Goal: Information Seeking & Learning: Learn about a topic

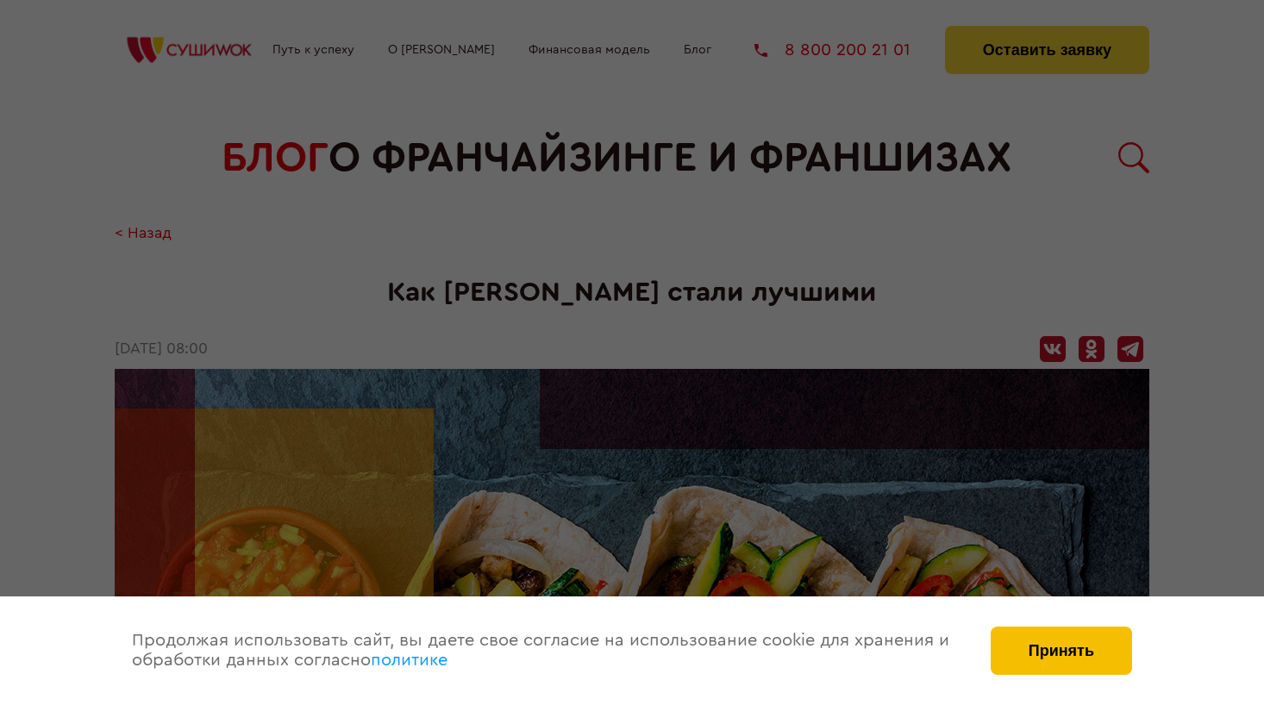
click at [1031, 634] on button "Принять" at bounding box center [1060, 651] width 141 height 48
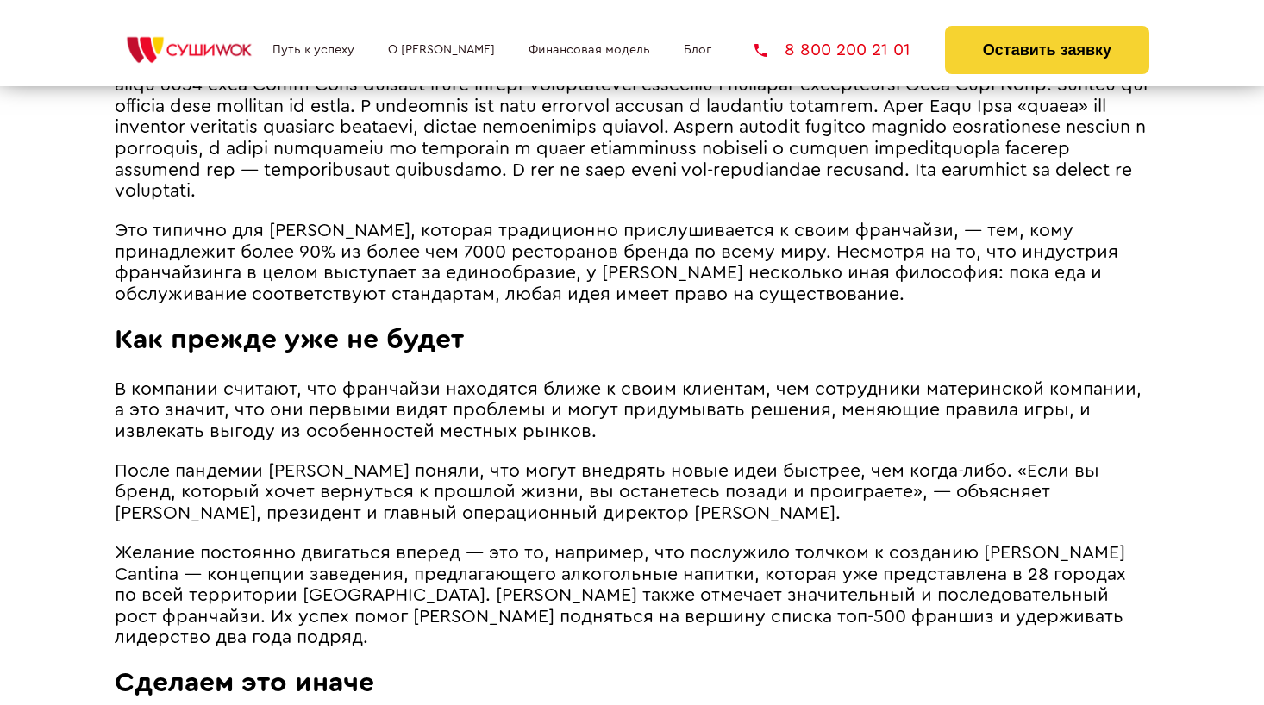
scroll to position [1277, 0]
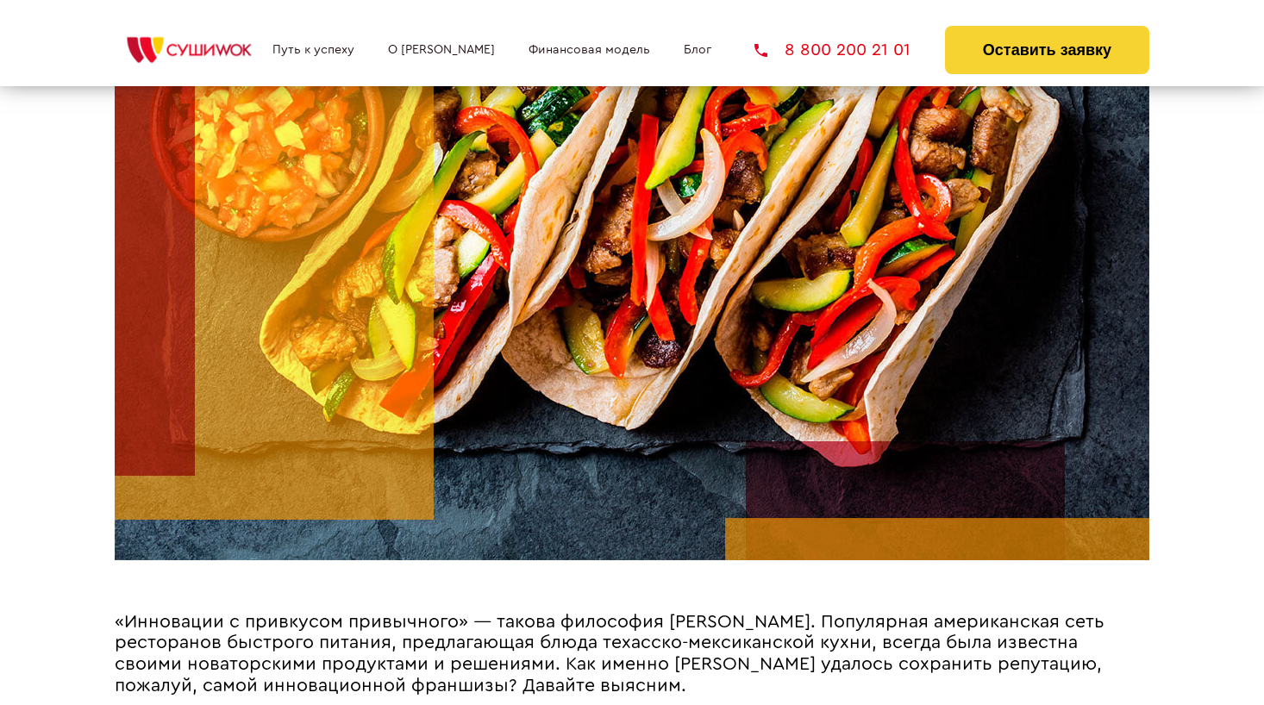
scroll to position [0, 0]
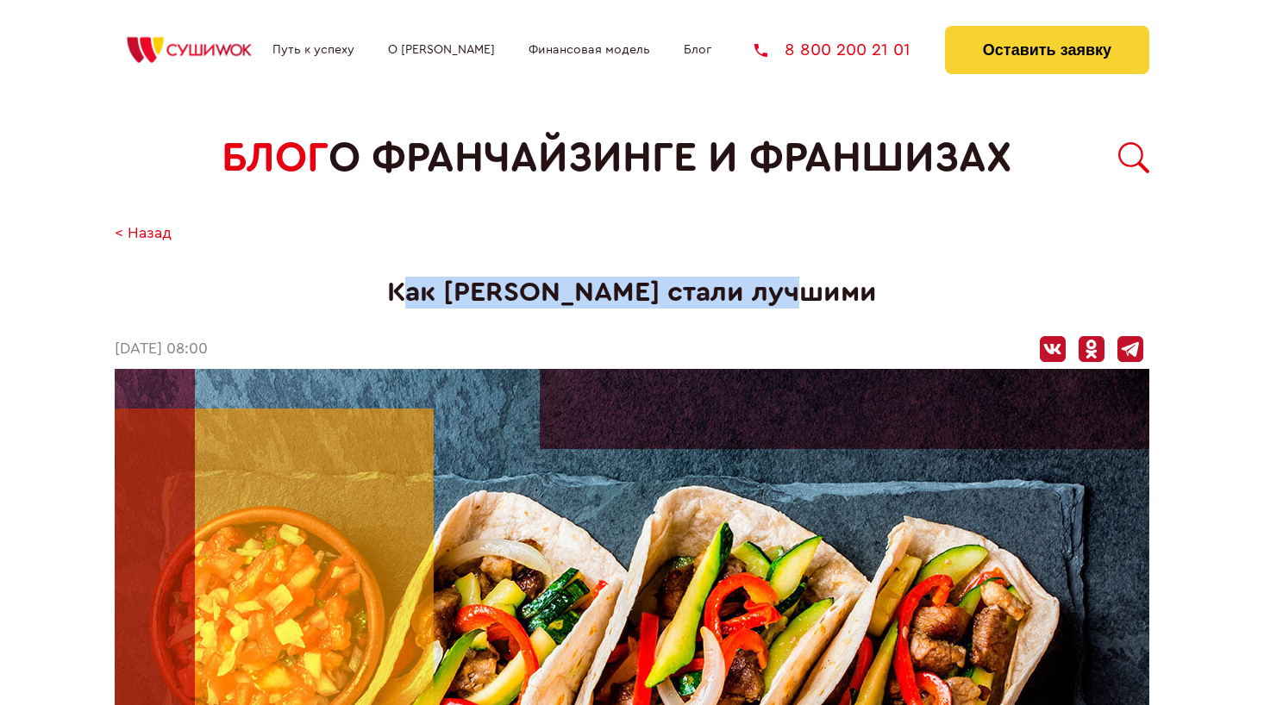
drag, startPoint x: 457, startPoint y: 279, endPoint x: 869, endPoint y: 294, distance: 412.3
click at [869, 294] on h1 "Как [PERSON_NAME] стали лучшими" at bounding box center [632, 293] width 1034 height 32
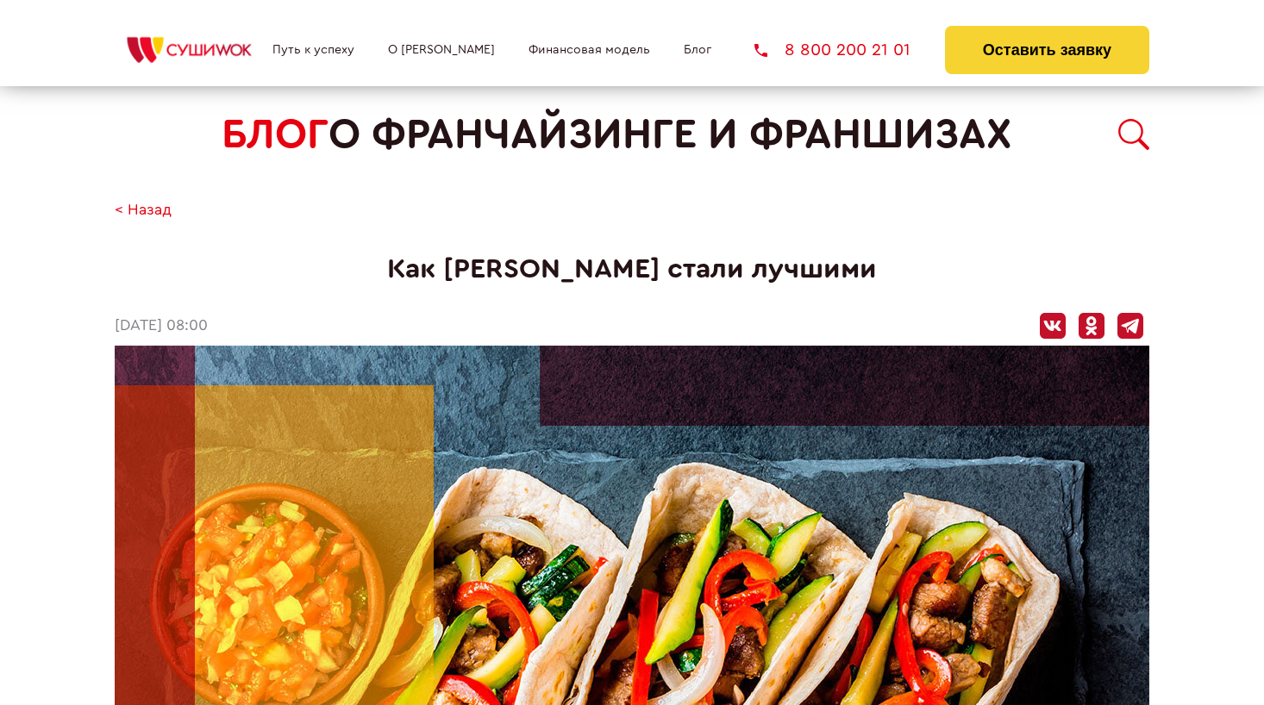
scroll to position [25, 0]
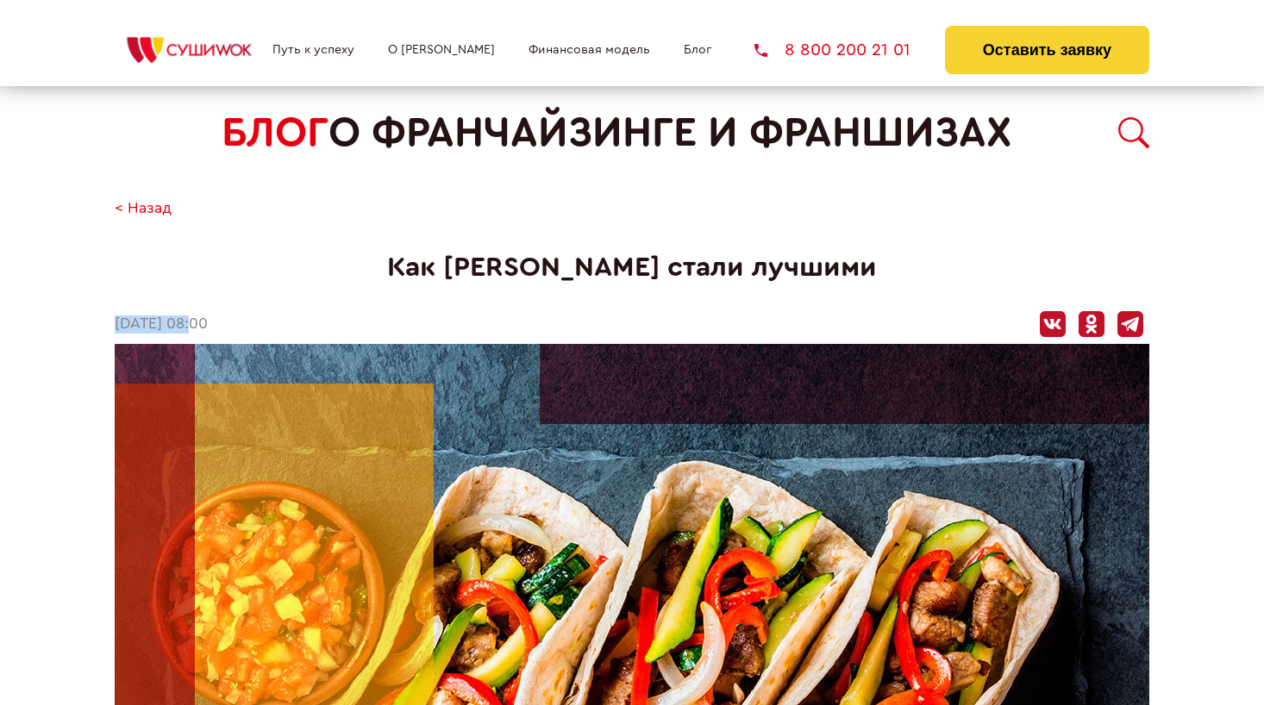
click at [186, 315] on time "[DATE] 08:00" at bounding box center [161, 324] width 93 height 18
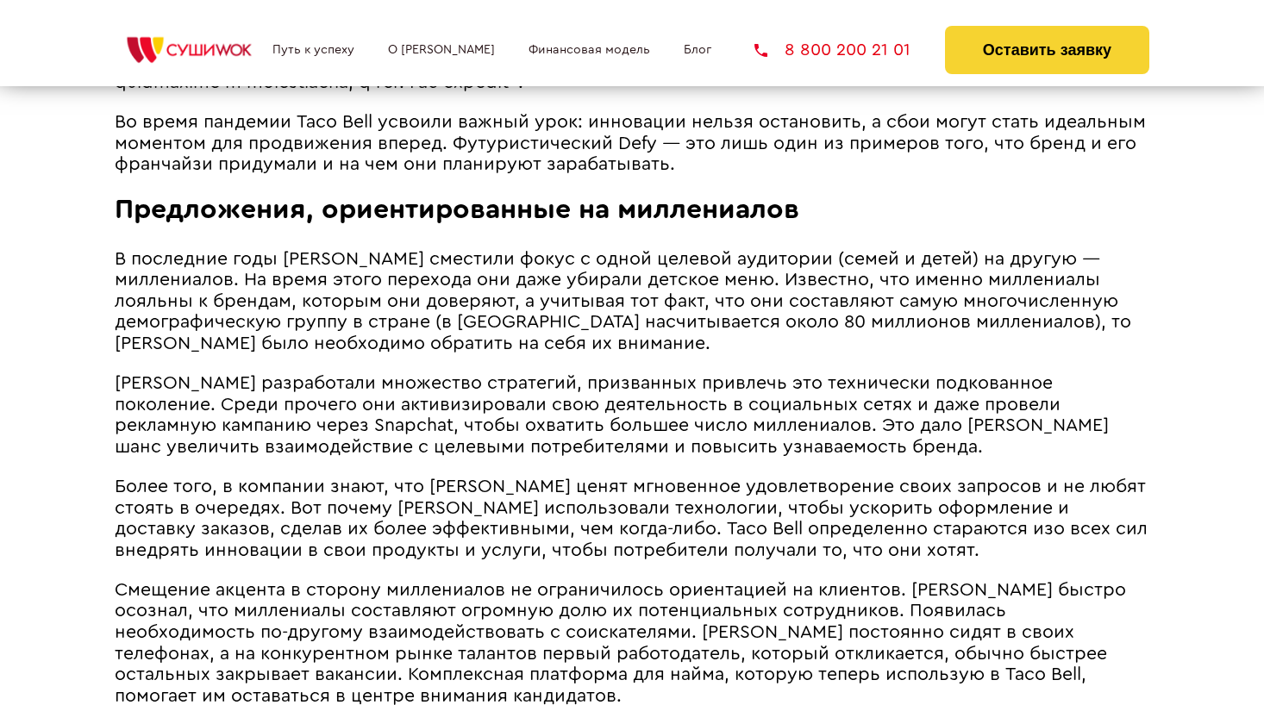
scroll to position [2212, 0]
click at [715, 249] on span "В последние годы [PERSON_NAME] сместили фокус с одной целевой аудитории (семей …" at bounding box center [623, 300] width 1016 height 103
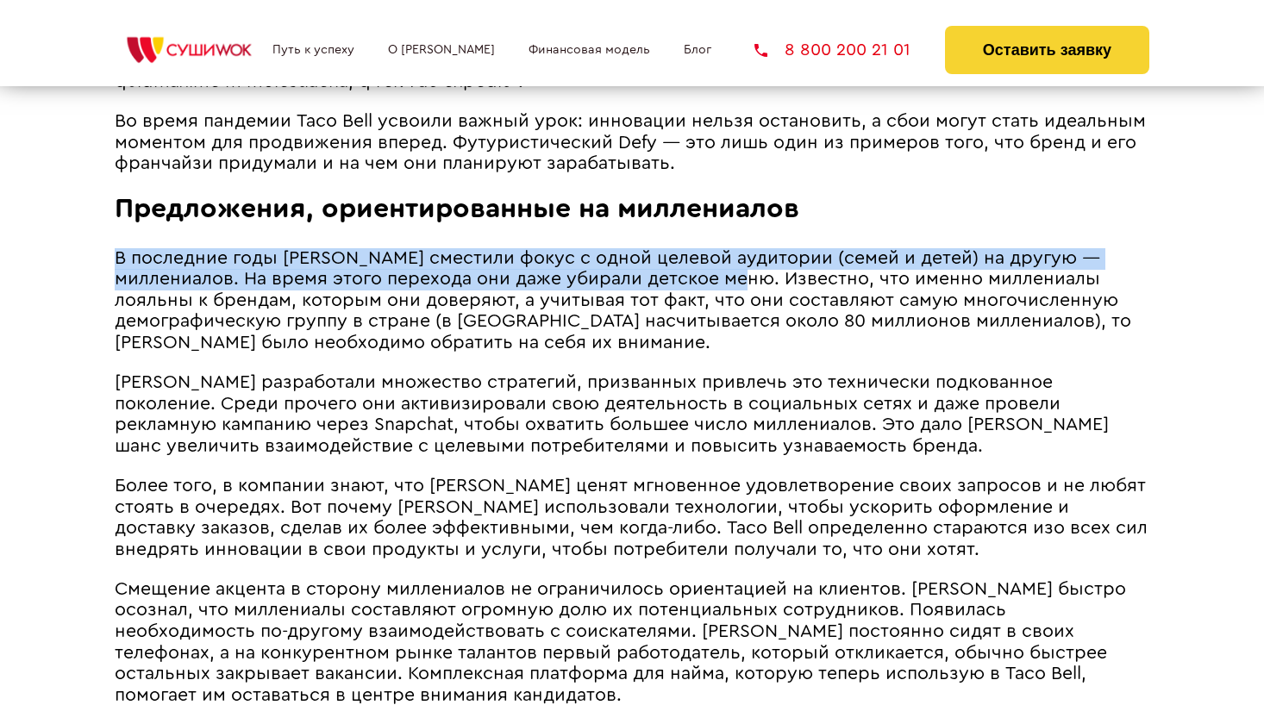
drag, startPoint x: 121, startPoint y: 330, endPoint x: 787, endPoint y: 237, distance: 672.7
copy span "В последние годы [PERSON_NAME] сместили фокус с одной целевой аудитории (семей …"
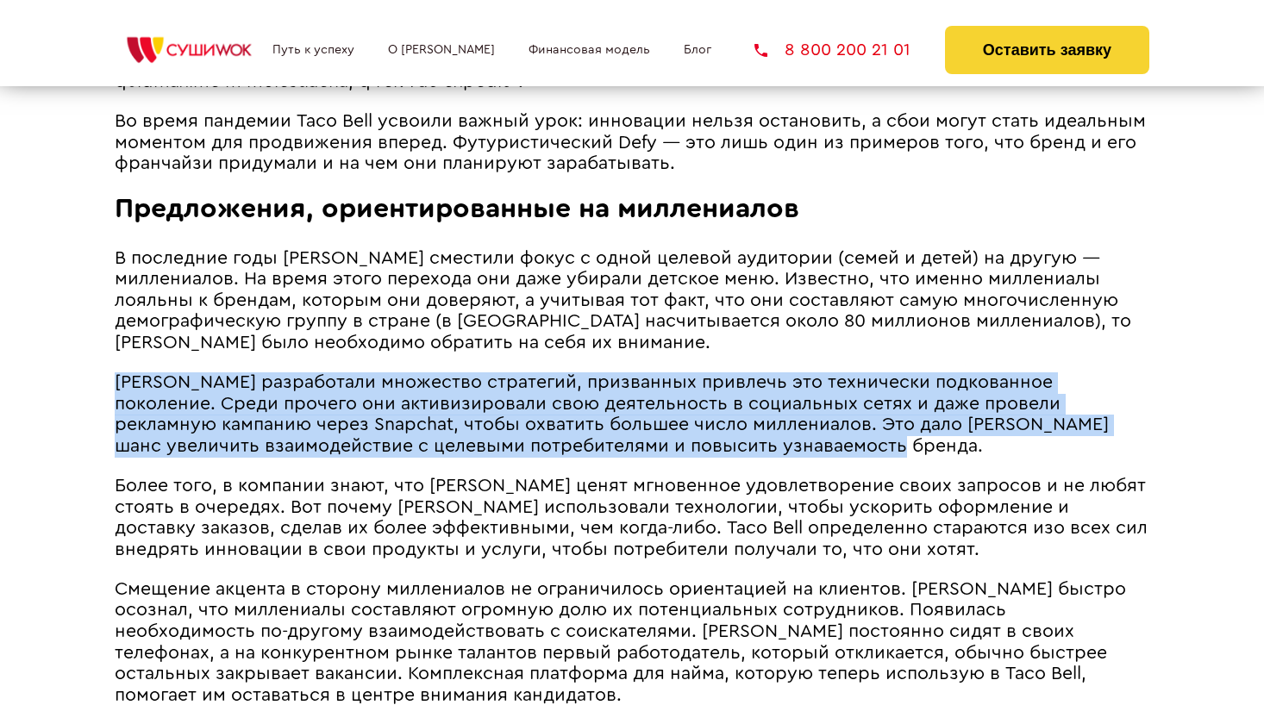
drag, startPoint x: 115, startPoint y: 334, endPoint x: 690, endPoint y: 402, distance: 578.0
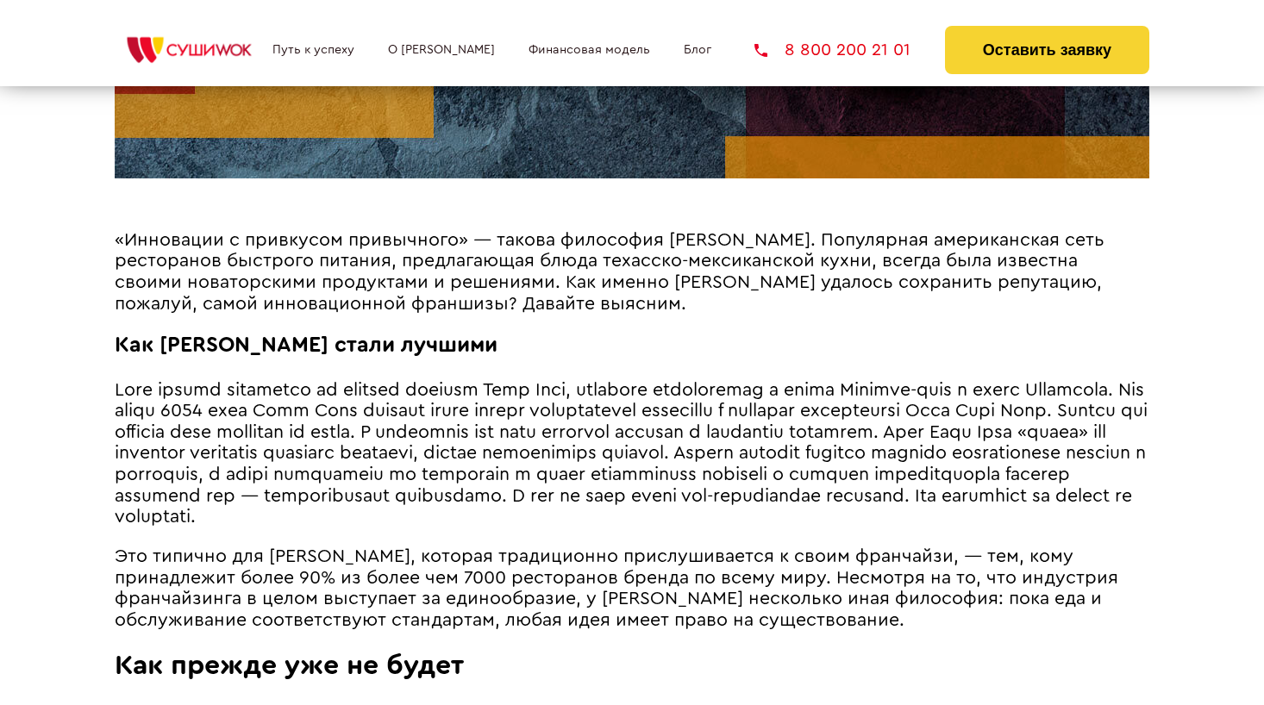
scroll to position [1482, 0]
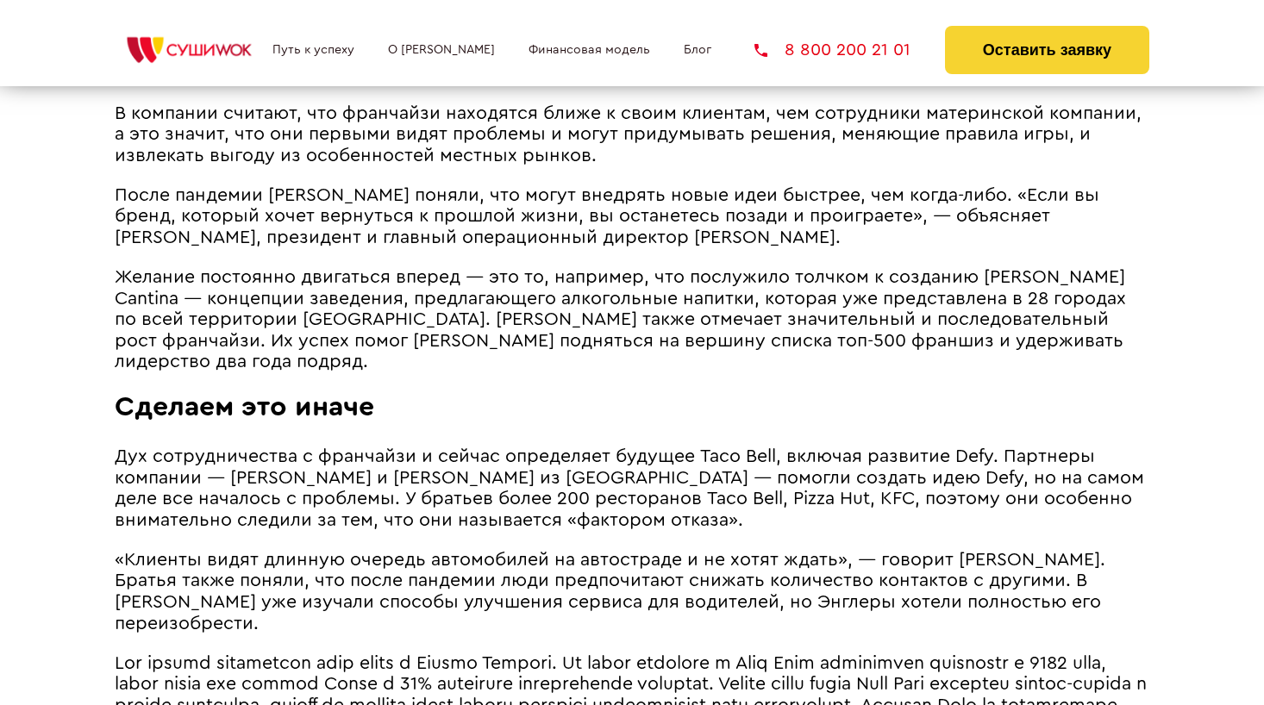
click at [328, 234] on p "После пандемии [PERSON_NAME] поняли, что могут внедрять новые идеи быстрее, чем…" at bounding box center [632, 217] width 1034 height 64
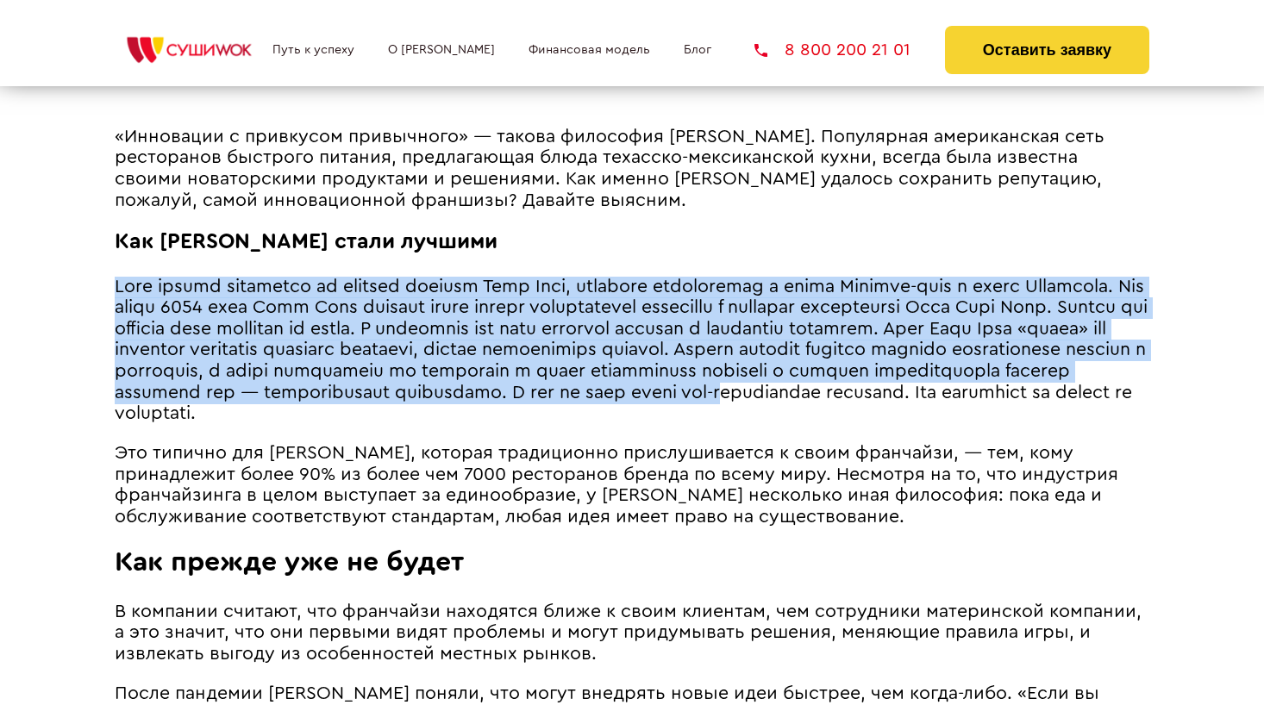
drag, startPoint x: 122, startPoint y: 255, endPoint x: 476, endPoint y: 403, distance: 384.0
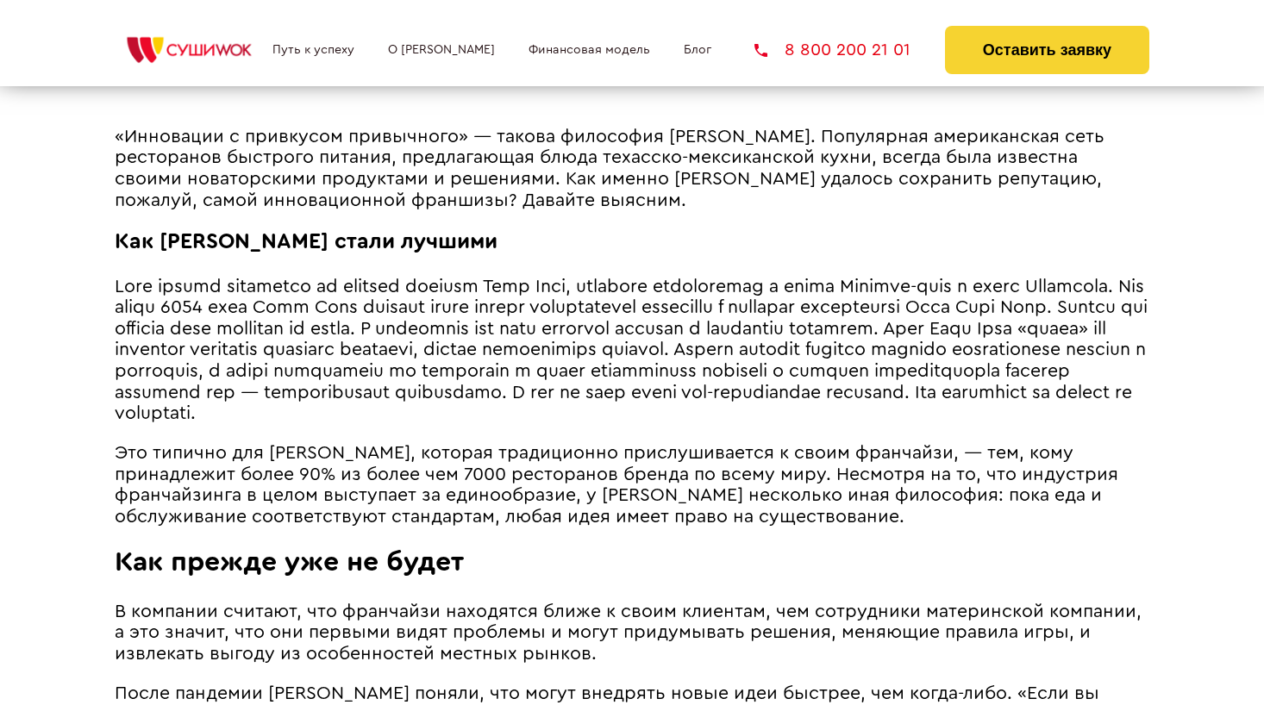
click at [317, 500] on span "Это типично для [PERSON_NAME], которая традиционно прислушивается к своим франч…" at bounding box center [616, 485] width 1003 height 82
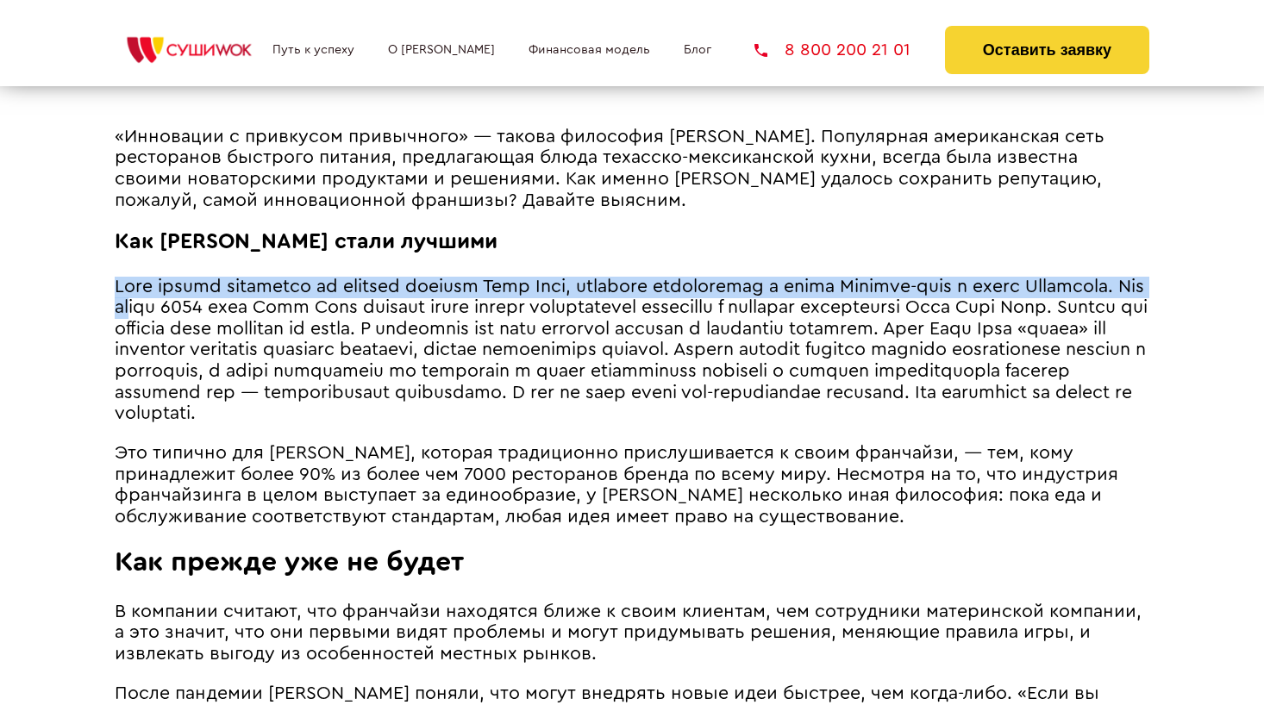
drag, startPoint x: 115, startPoint y: 279, endPoint x: 278, endPoint y: 307, distance: 164.4
click at [278, 307] on span at bounding box center [631, 351] width 1033 height 146
click at [262, 405] on span at bounding box center [631, 351] width 1033 height 146
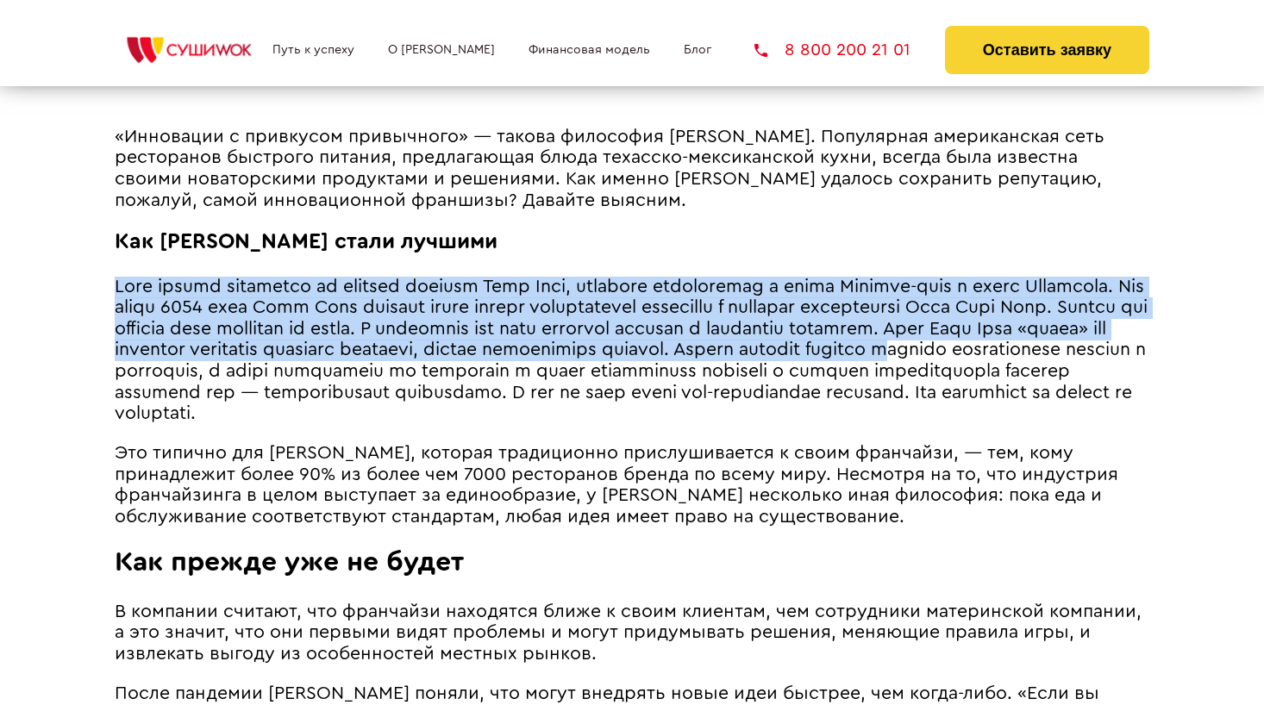
drag, startPoint x: 115, startPoint y: 303, endPoint x: 290, endPoint y: 371, distance: 188.9
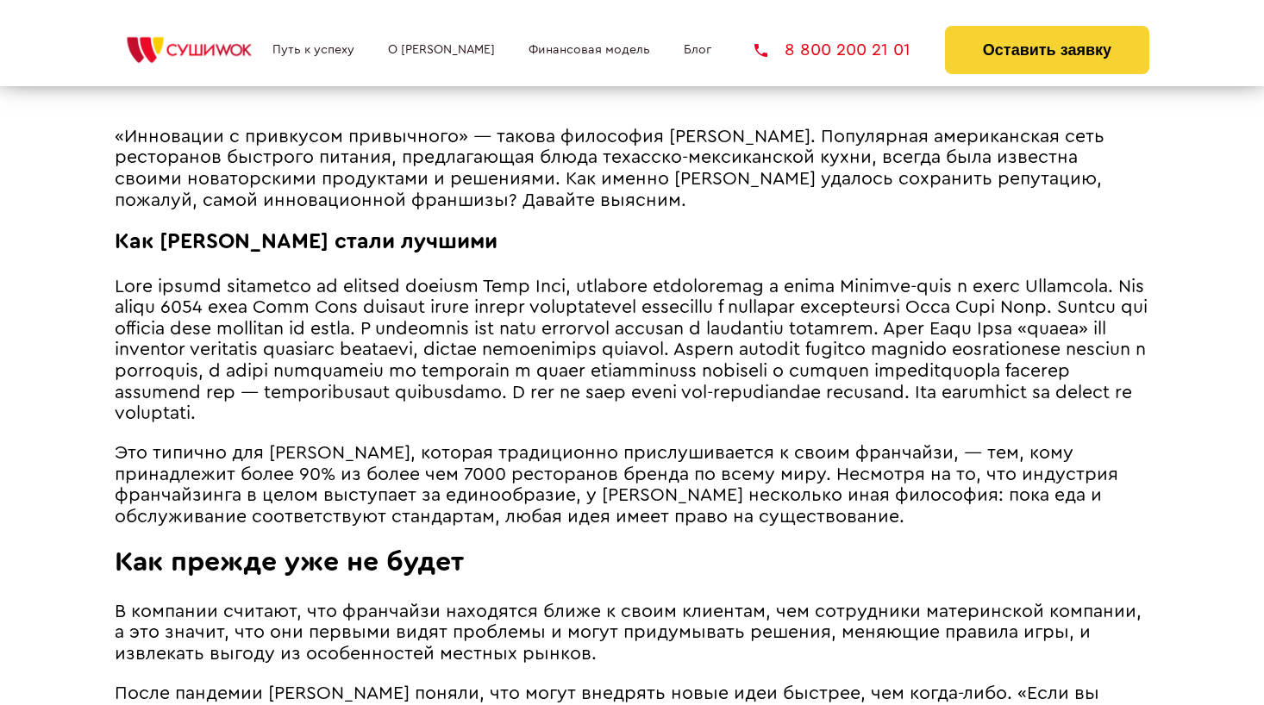
click at [118, 391] on span at bounding box center [631, 351] width 1033 height 146
drag, startPoint x: 371, startPoint y: 323, endPoint x: 747, endPoint y: 394, distance: 382.4
click at [738, 336] on span at bounding box center [631, 351] width 1033 height 146
click at [669, 399] on span at bounding box center [631, 351] width 1033 height 146
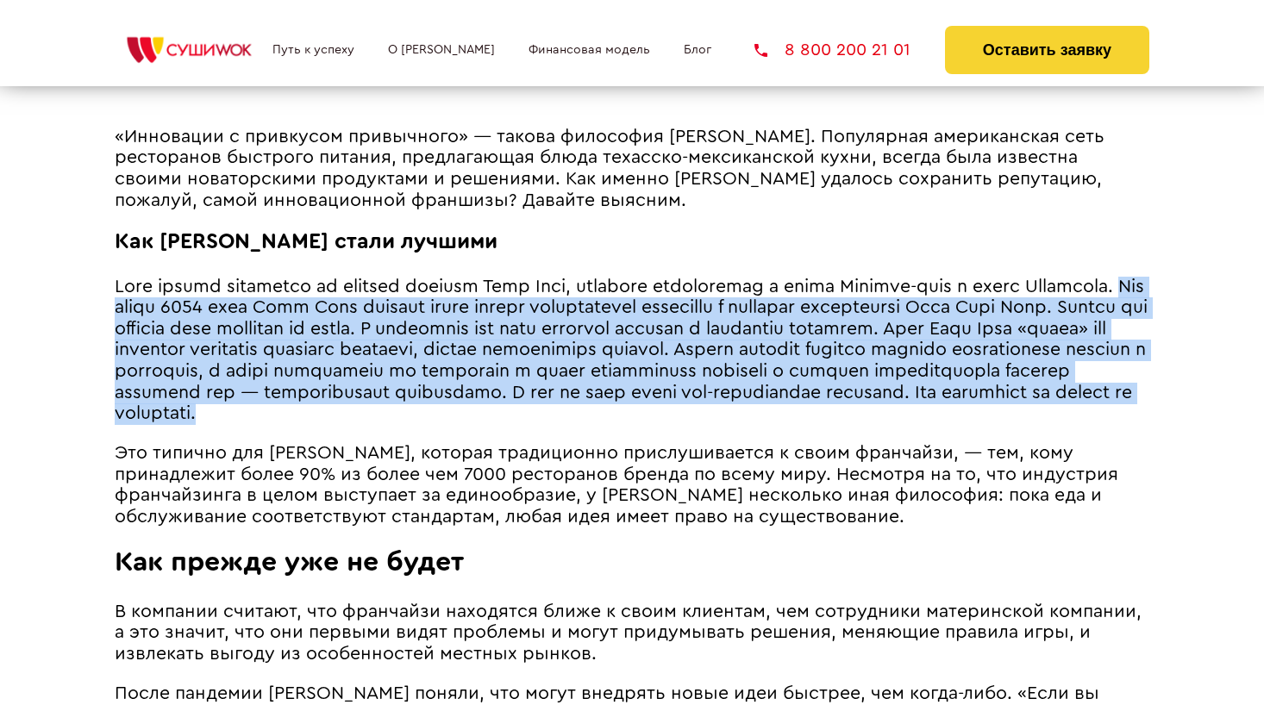
drag, startPoint x: 225, startPoint y: 301, endPoint x: 1052, endPoint y: 404, distance: 833.0
click at [1052, 404] on p at bounding box center [632, 351] width 1034 height 148
copy span "Lor ipsum 3896 dolo Sita Cons adipisc elits doeius temporincidi utlaboree d mag…"
